Goal: Transaction & Acquisition: Purchase product/service

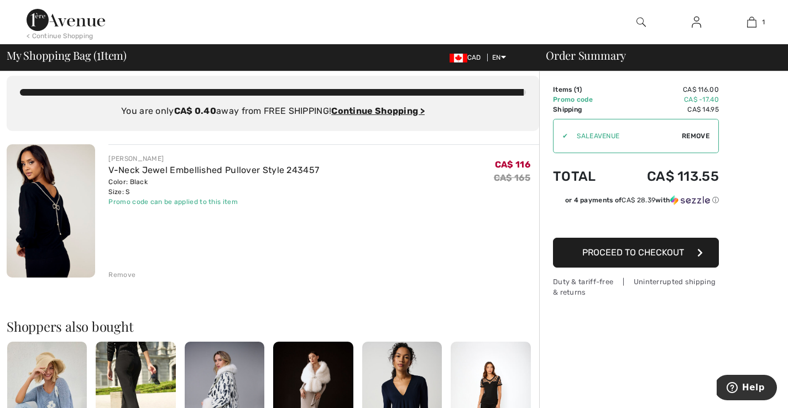
scroll to position [8, 0]
click at [36, 225] on img at bounding box center [51, 211] width 88 height 133
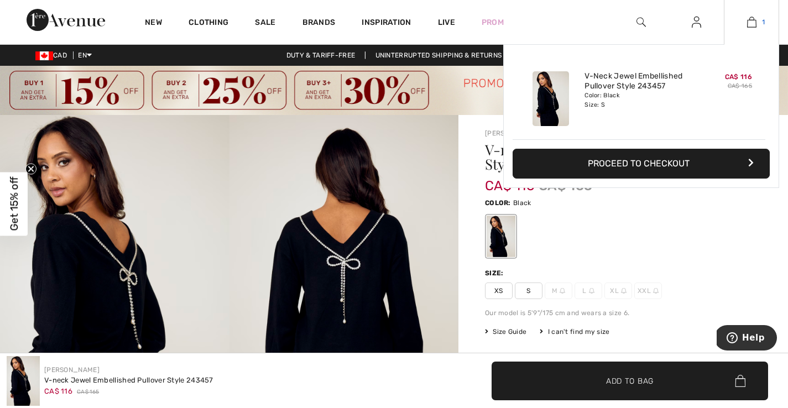
click at [748, 23] on img at bounding box center [751, 21] width 9 height 13
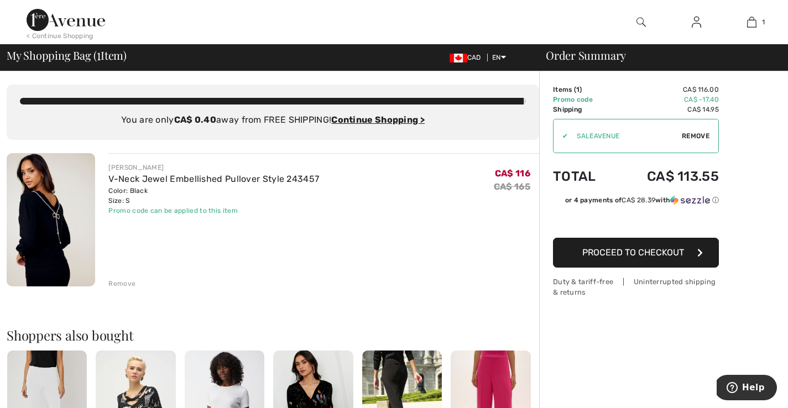
click at [629, 250] on span "Proceed to Checkout" at bounding box center [633, 252] width 102 height 11
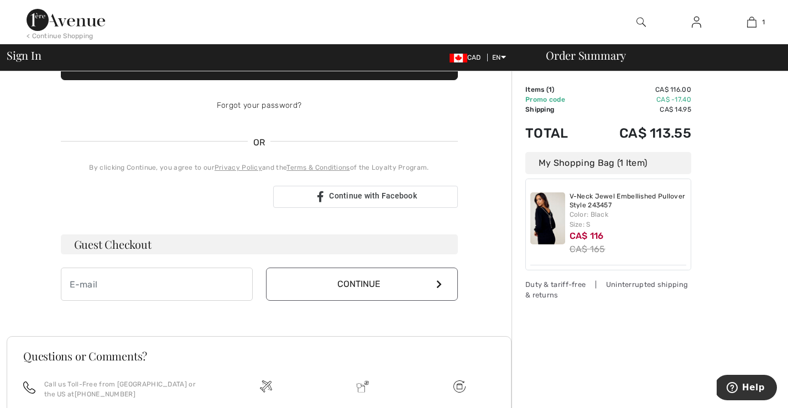
scroll to position [197, 0]
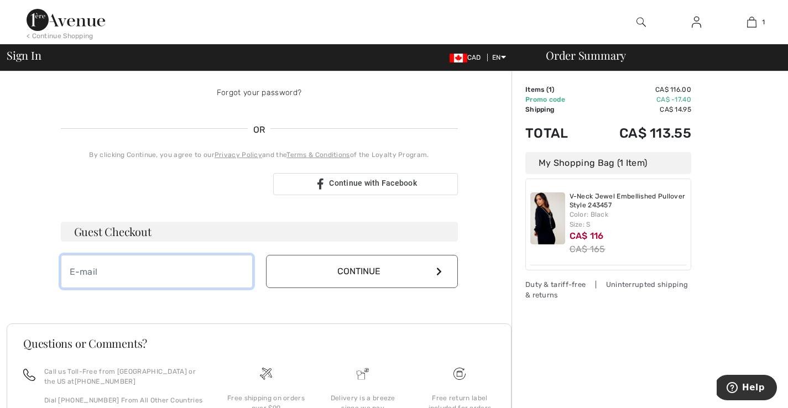
click at [159, 270] on input "email" at bounding box center [157, 271] width 192 height 33
type input "suzannalekhtdmd@yahoo.com"
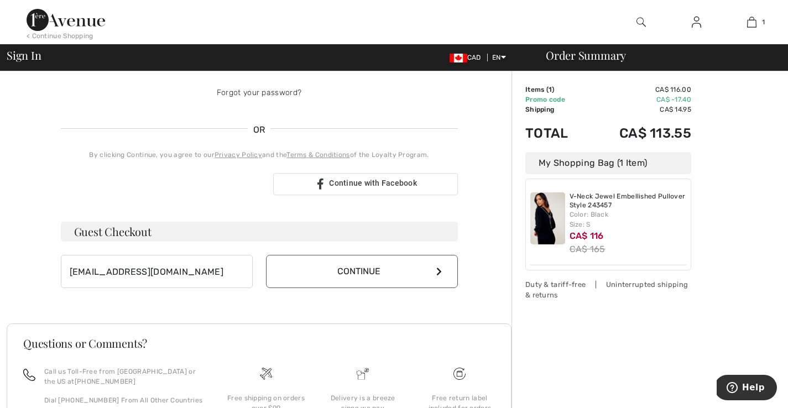
click at [318, 269] on button "Continue" at bounding box center [362, 271] width 192 height 33
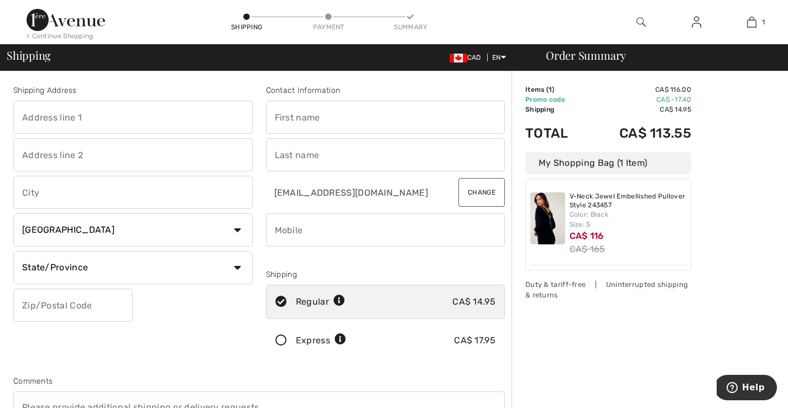
click at [218, 114] on input "text" at bounding box center [132, 117] width 239 height 33
type input "375 King Street West, #2409, #2409, #2409"
type input "toronto"
select select "ON"
type input "m5v1k1"
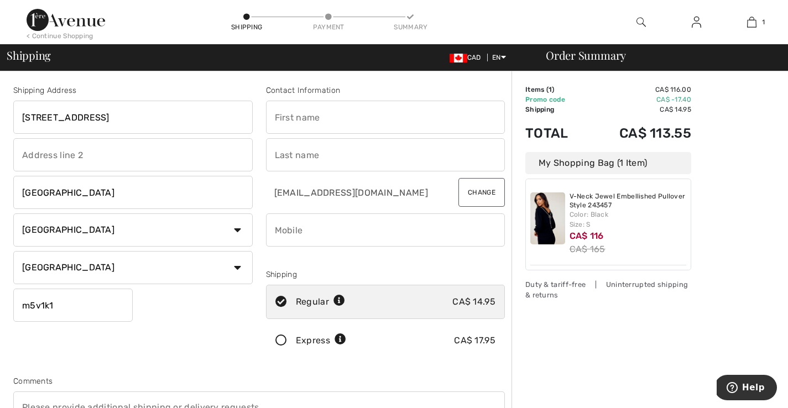
type input "Bruce"
type input "Tasios"
type input "4164078077"
type input "M5V1K1"
drag, startPoint x: 364, startPoint y: 112, endPoint x: 250, endPoint y: 111, distance: 114.4
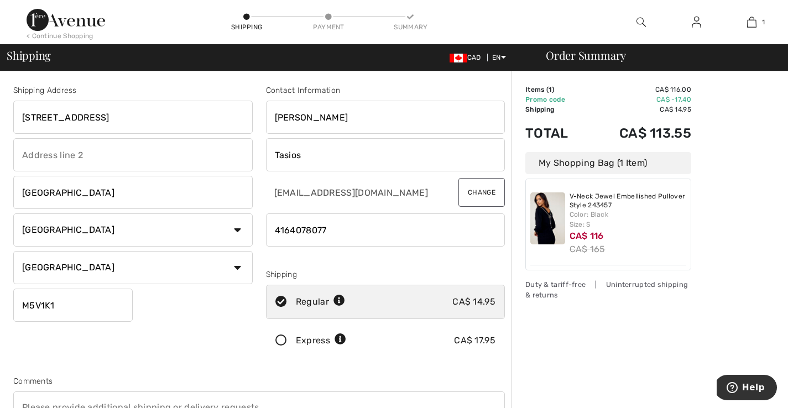
click at [250, 111] on div "Shipping Address 375 King Street West, #2409, #2409, #2409 toronto Country Cana…" at bounding box center [259, 297] width 505 height 479
type input "[PERSON_NAME]"
drag, startPoint x: 306, startPoint y: 161, endPoint x: 224, endPoint y: 161, distance: 82.3
click at [224, 161] on div "Shipping Address 375 King Street West, #2409, #2409, #2409 toronto Country Cana…" at bounding box center [259, 297] width 505 height 479
type input "T"
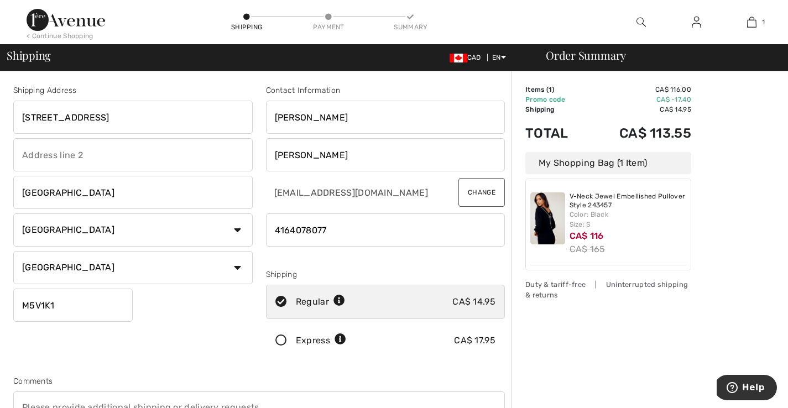
type input "Lekht"
click at [233, 231] on select "Country Canada United States Afghanistan Aland Islands Albania Algeria American…" at bounding box center [132, 229] width 239 height 33
drag, startPoint x: 342, startPoint y: 237, endPoint x: 234, endPoint y: 233, distance: 108.4
click at [234, 233] on div "Shipping Address 375 King Street West, #2409, #2409, #2409 toronto Country Cana…" at bounding box center [259, 297] width 505 height 479
type input "6479939825"
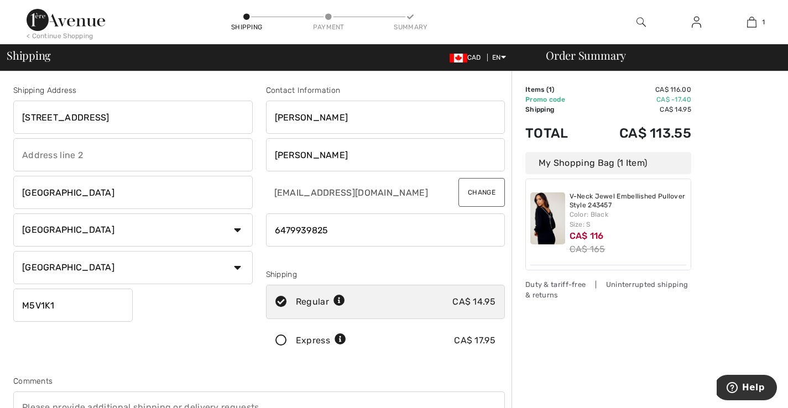
click at [212, 356] on div "Shipping Address 375 King Street West, #2409, #2409, #2409 toronto Country Cana…" at bounding box center [133, 223] width 253 height 277
click at [148, 161] on input "text" at bounding box center [132, 154] width 239 height 33
type input "Unit 2409"
drag, startPoint x: 113, startPoint y: 117, endPoint x: 247, endPoint y: 112, distance: 134.4
click at [247, 112] on input "375 King Street West, #2409, #2409, #2409" at bounding box center [132, 117] width 239 height 33
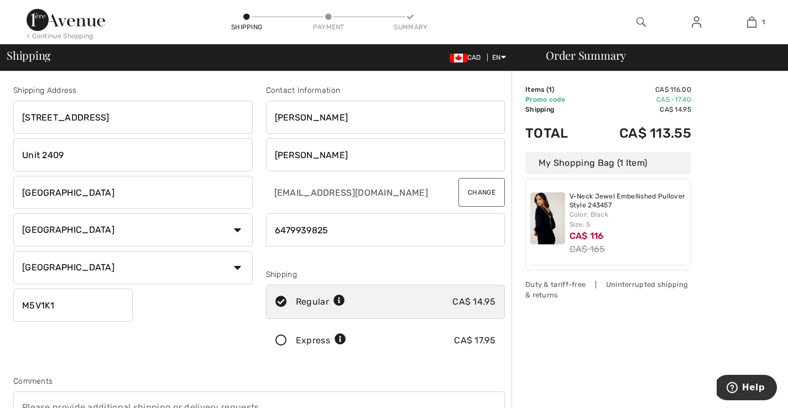
type input "375 King Street West"
click at [225, 80] on div "Shipping Address 375 King Street West Unit 2409 toronto Country Canada United S…" at bounding box center [259, 297] width 505 height 479
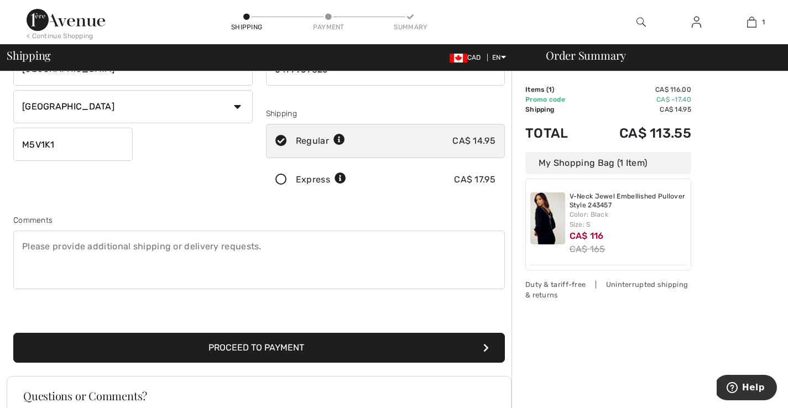
scroll to position [164, 0]
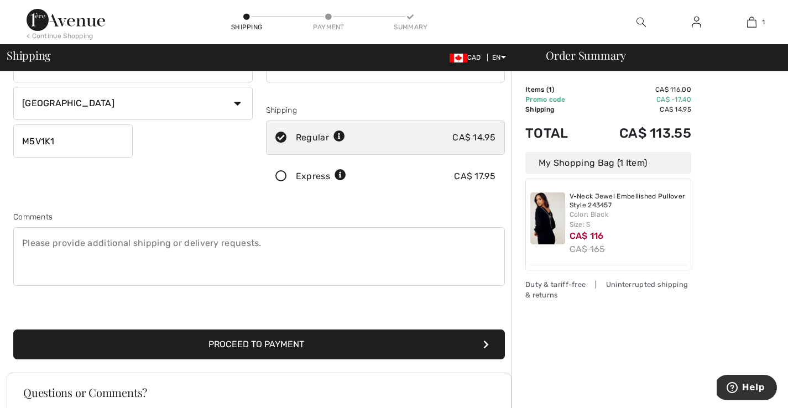
click at [380, 345] on button "Proceed to Payment" at bounding box center [258, 344] width 491 height 30
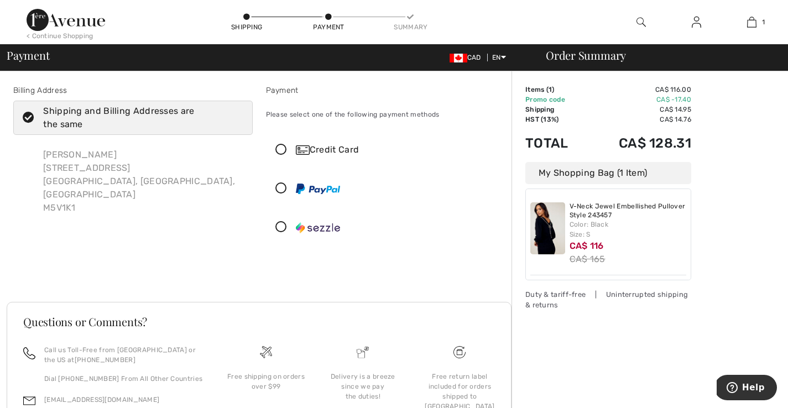
click at [281, 146] on icon at bounding box center [280, 150] width 29 height 12
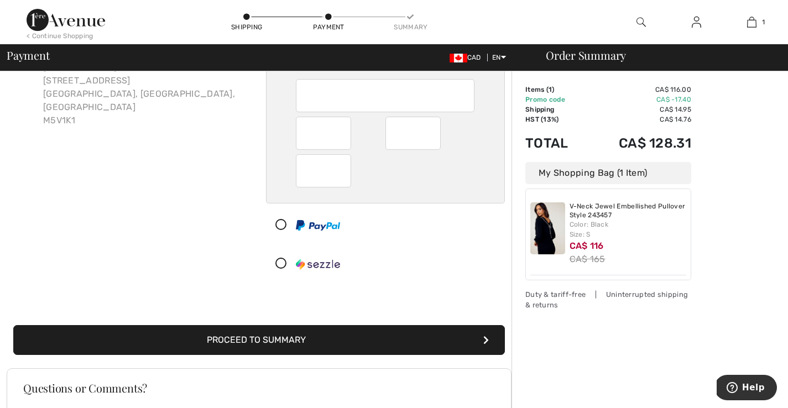
scroll to position [88, 0]
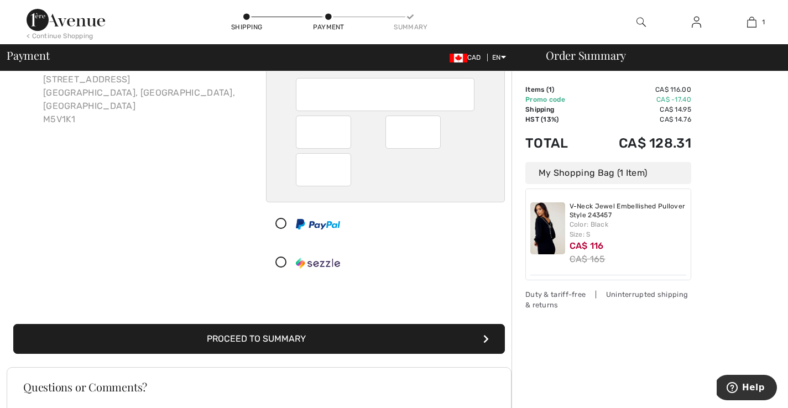
click at [344, 334] on button "Proceed to Summary" at bounding box center [258, 339] width 491 height 30
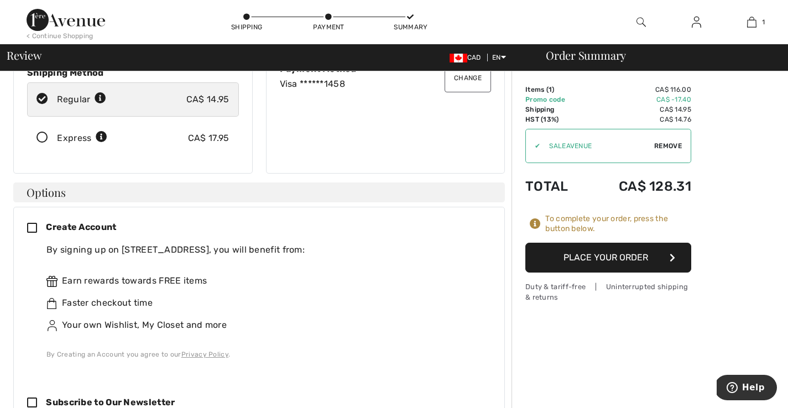
scroll to position [178, 0]
click at [29, 222] on icon at bounding box center [36, 228] width 19 height 12
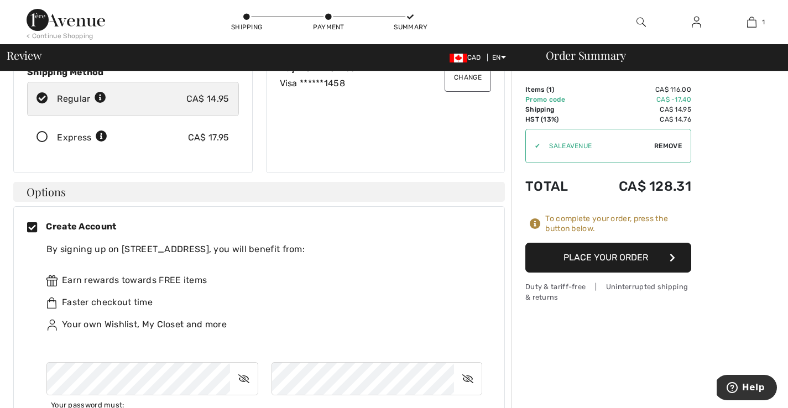
click at [242, 366] on icon at bounding box center [244, 378] width 28 height 25
click at [242, 366] on icon at bounding box center [244, 378] width 27 height 25
click at [473, 366] on icon at bounding box center [468, 378] width 28 height 25
click at [473, 366] on icon at bounding box center [468, 378] width 27 height 25
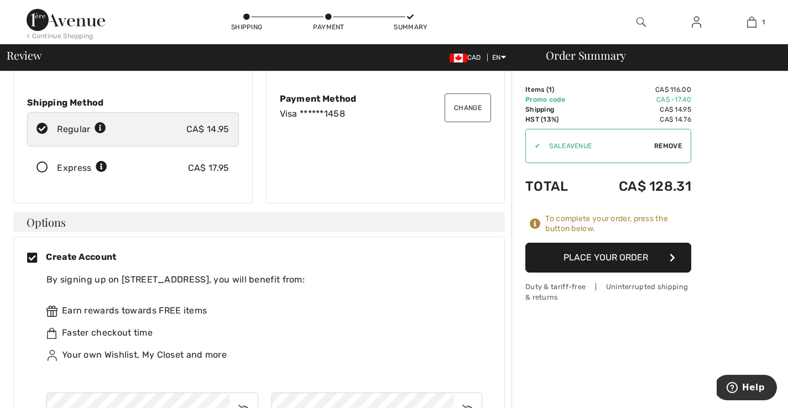
scroll to position [146, 0]
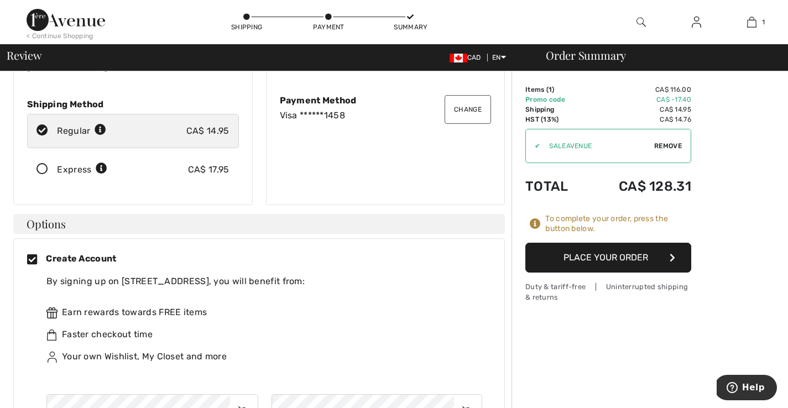
click at [652, 256] on button "Place Your Order" at bounding box center [608, 258] width 166 height 30
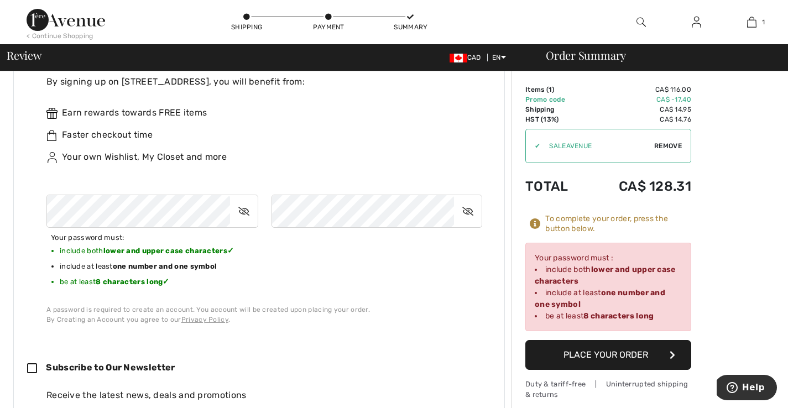
scroll to position [349, 0]
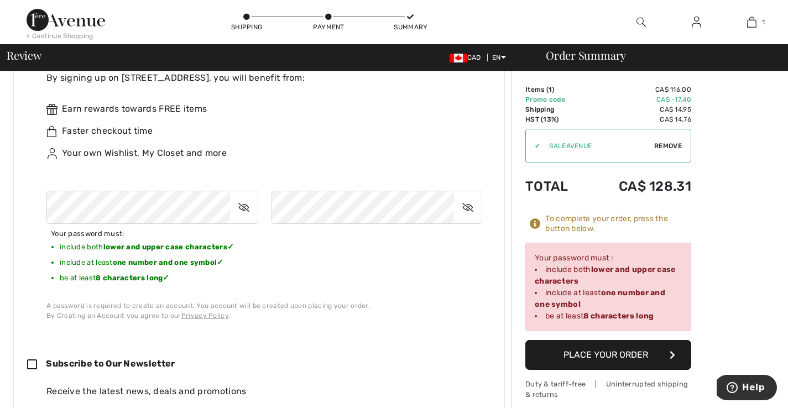
click at [647, 356] on button "Place Your Order" at bounding box center [608, 355] width 166 height 30
